Goal: Complete application form

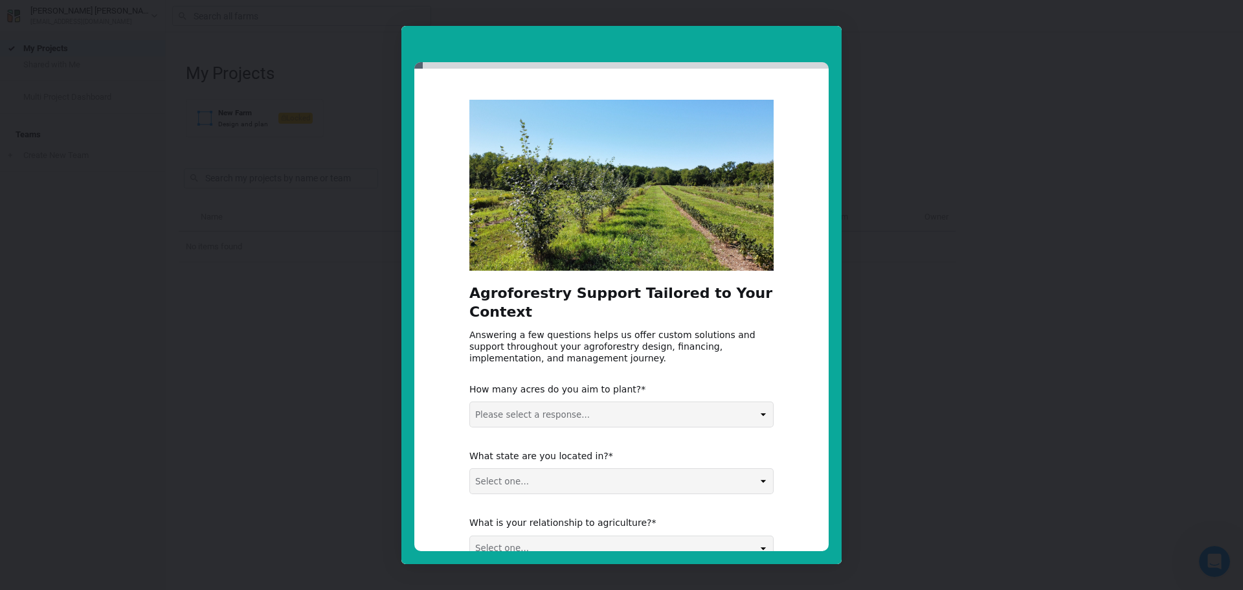
scroll to position [65, 0]
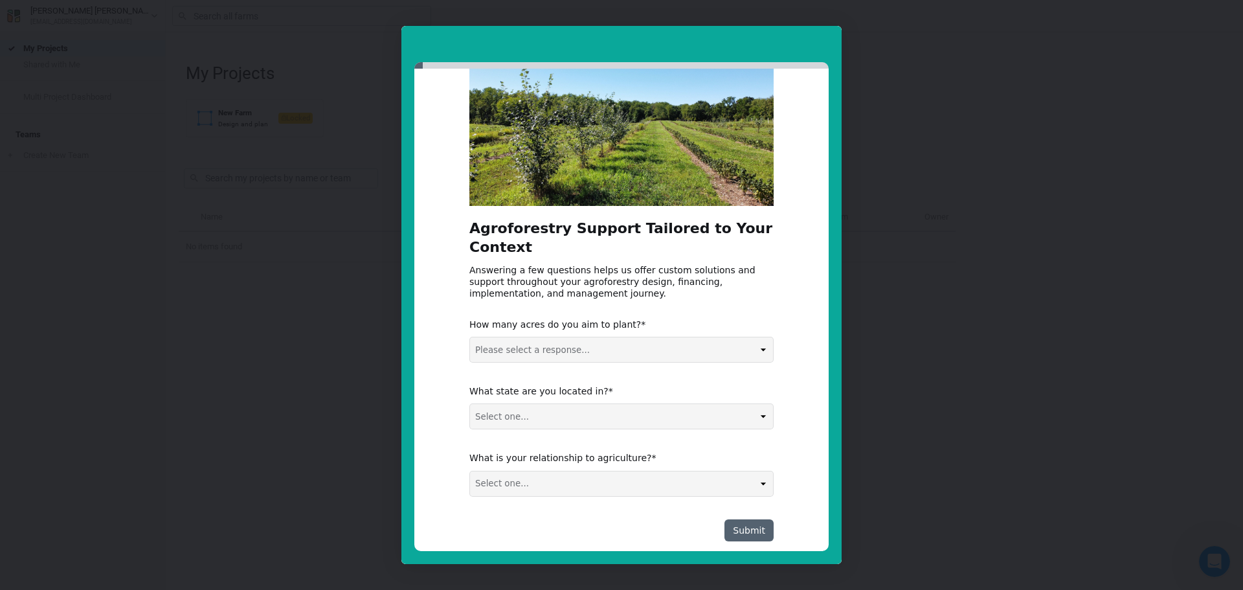
click at [561, 349] on select "Please select a response... 0-5 acres 5-50 acres 50-100 acres 100+ acres" at bounding box center [621, 349] width 303 height 25
select select "0-5 acres"
click at [470, 337] on select "Please select a response... 0-5 acres 5-50 acres 50-100 acres 100+ acres" at bounding box center [621, 349] width 303 height 25
click at [540, 416] on select "Select one... Non-US AL AK AZ AR CA CO CT DE FL [GEOGRAPHIC_DATA] HI ID IL IN I…" at bounding box center [621, 416] width 303 height 25
select select "KY"
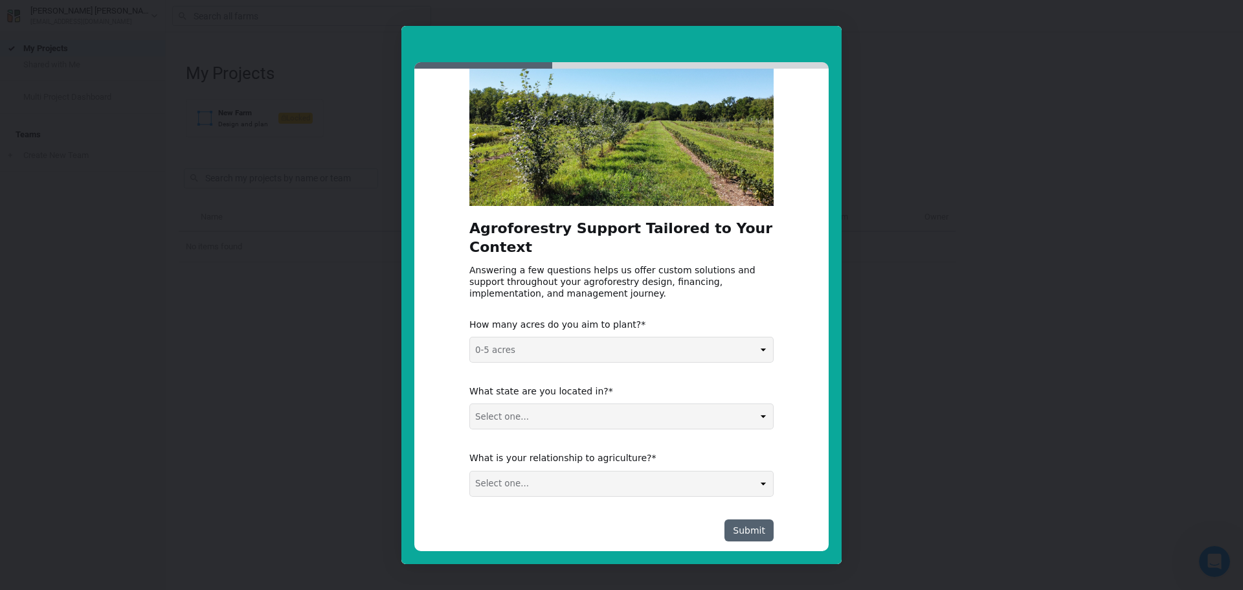
click at [470, 404] on select "Select one... Non-US AL AK AZ AR CA CO CT DE FL [GEOGRAPHIC_DATA] HI ID IL IN I…" at bounding box center [621, 416] width 303 height 25
click at [552, 486] on select "Select one... Agribusiness / Co-op Farmer / Landowner Agri-Food Supply Chain Fo…" at bounding box center [621, 483] width 303 height 25
select select "Farmer / Landowner"
click at [470, 471] on select "Select one... Agribusiness / Co-op Farmer / Landowner Agri-Food Supply Chain Fo…" at bounding box center [621, 483] width 303 height 25
click at [752, 528] on button "Submit" at bounding box center [748, 530] width 49 height 22
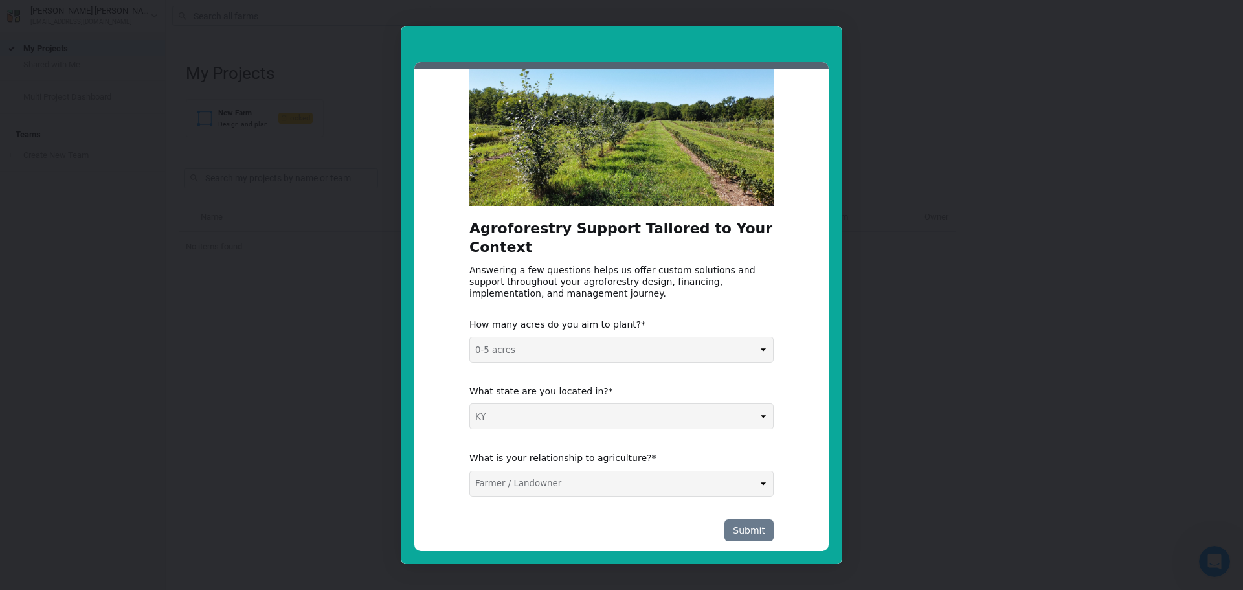
scroll to position [0, 0]
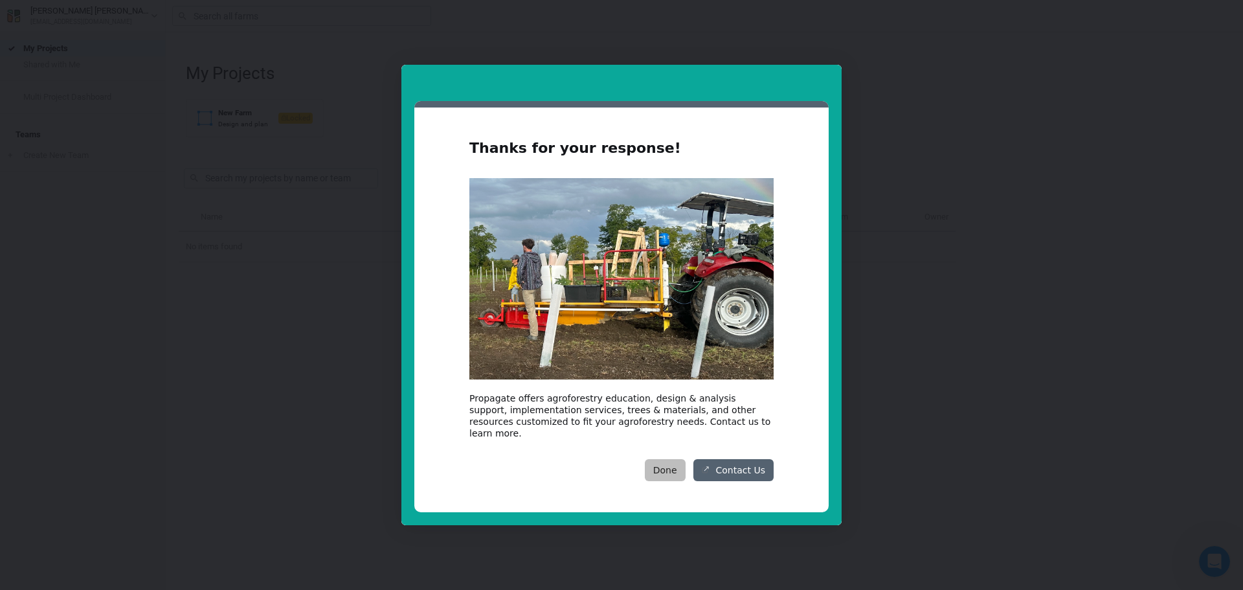
click at [673, 462] on button "Done" at bounding box center [665, 470] width 41 height 22
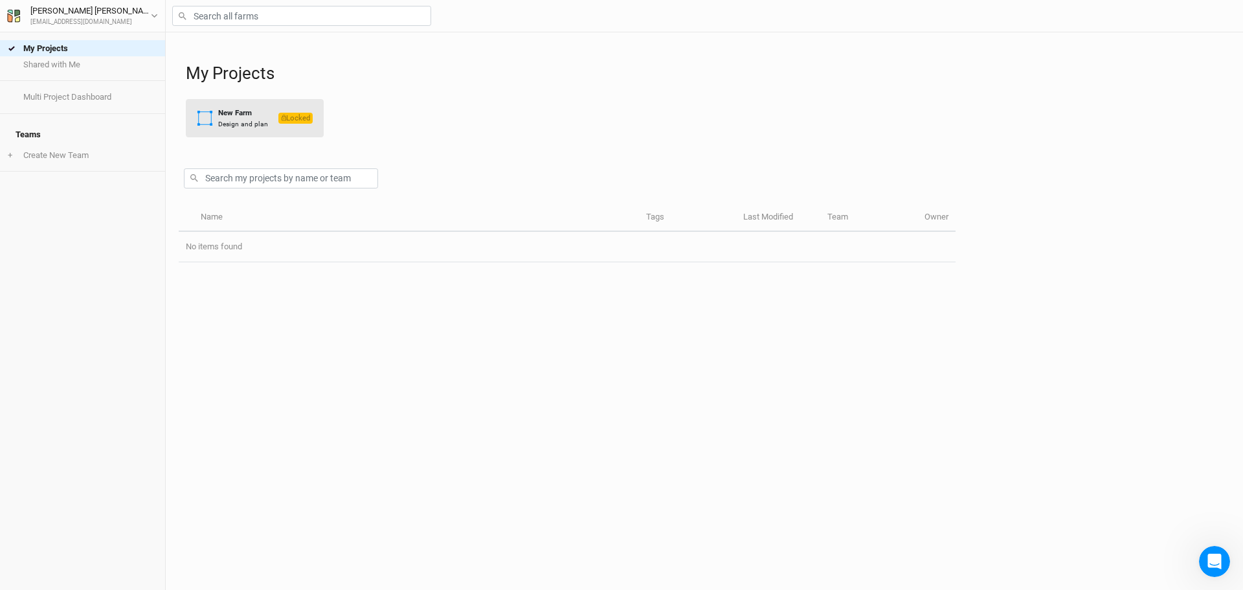
click at [216, 118] on div "New Farm Design and plan" at bounding box center [232, 117] width 71 height 21
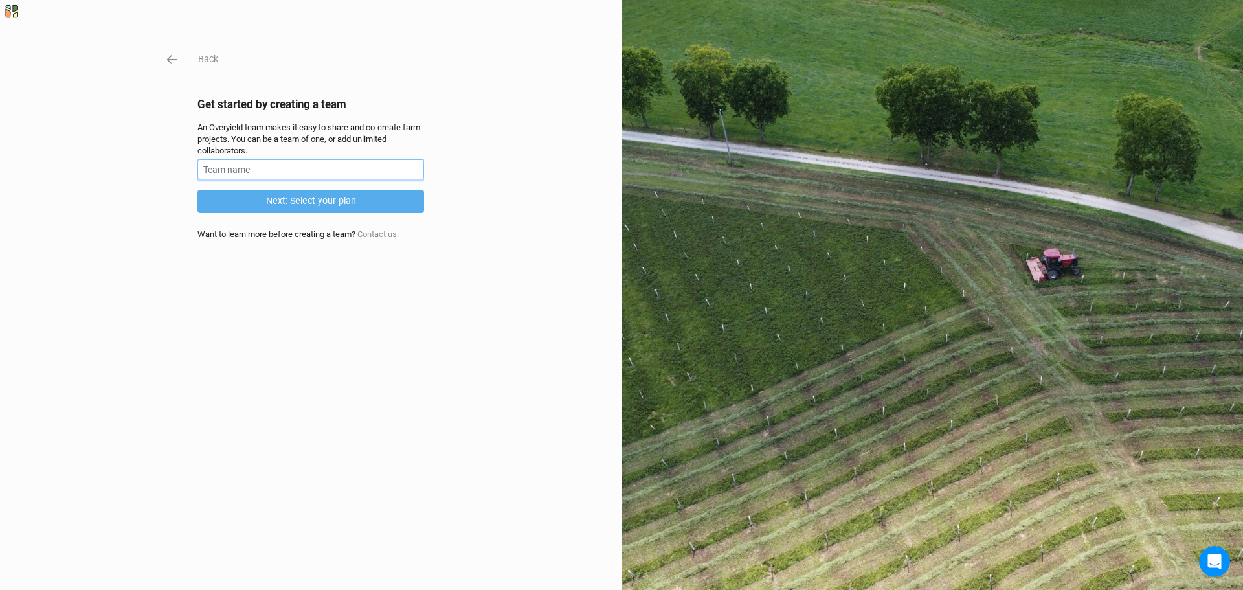
click at [231, 169] on input "text" at bounding box center [310, 169] width 227 height 20
type input "Daughters' Harvest"
click at [344, 206] on button "Next: Select your plan" at bounding box center [310, 201] width 227 height 23
